Goal: Information Seeking & Learning: Find specific fact

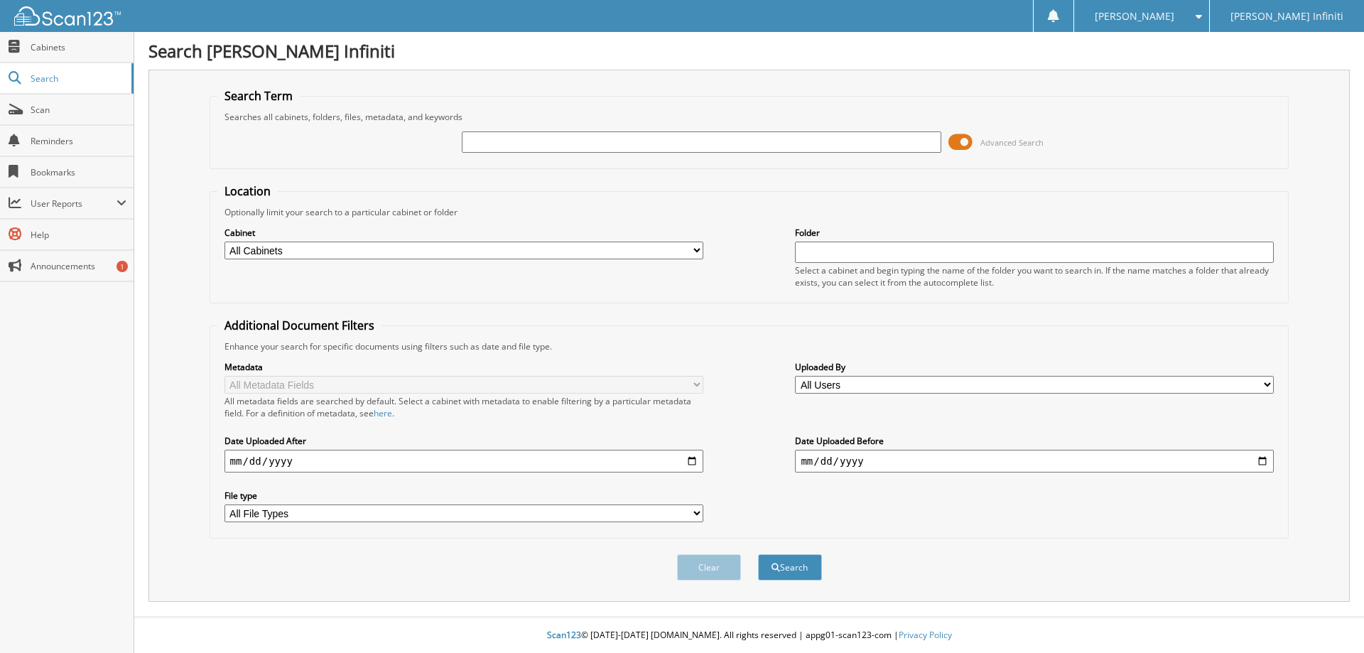
click at [544, 143] on input "text" at bounding box center [701, 141] width 479 height 21
drag, startPoint x: 568, startPoint y: 141, endPoint x: 573, endPoint y: 147, distance: 8.1
click at [573, 147] on input "text" at bounding box center [701, 141] width 479 height 21
type input "l1432"
click at [758, 554] on button "Search" at bounding box center [790, 567] width 64 height 26
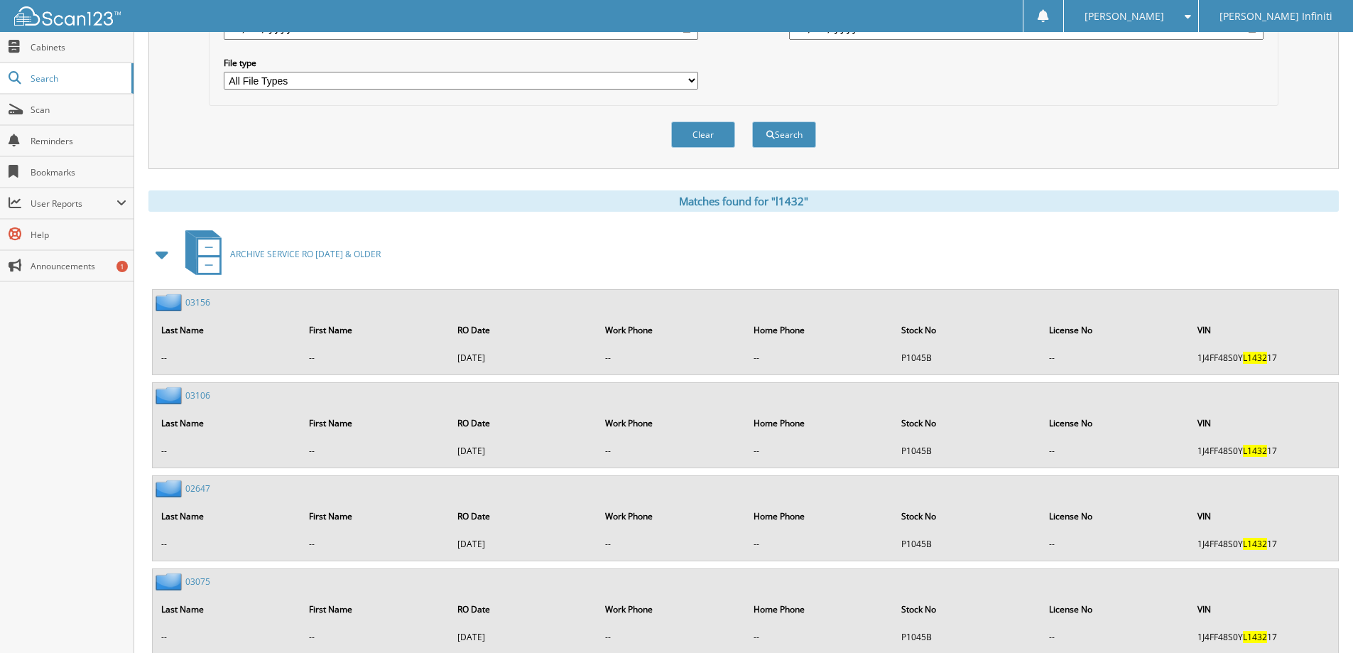
scroll to position [477, 0]
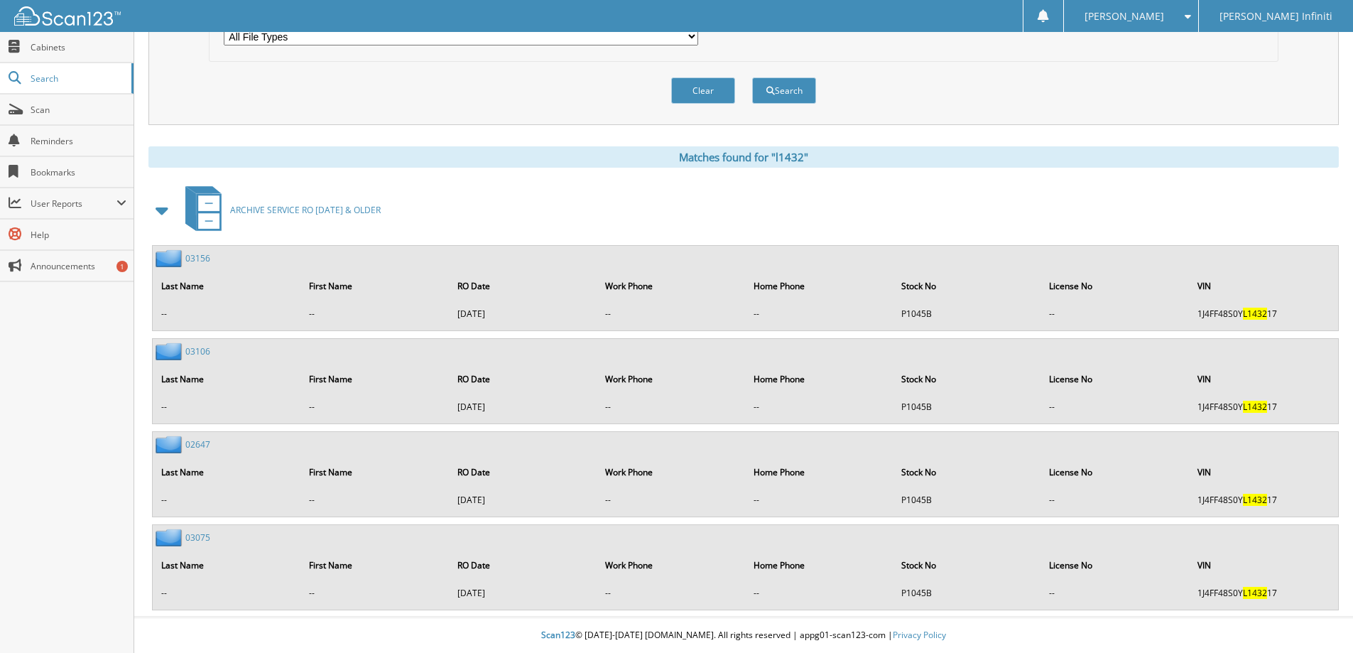
click at [28, 474] on div "Close Cabinets Search Scan Reminders Bookmarks User Reports" at bounding box center [67, 342] width 134 height 621
